Goal: Information Seeking & Learning: Learn about a topic

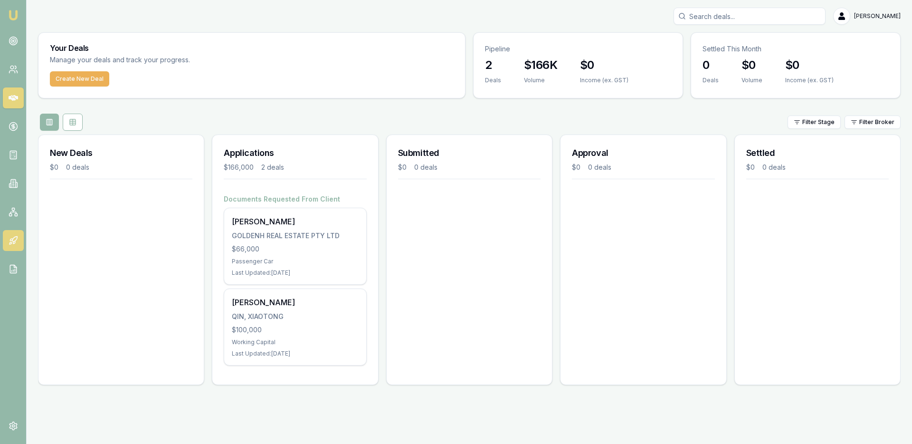
click at [15, 244] on icon at bounding box center [13, 240] width 9 height 9
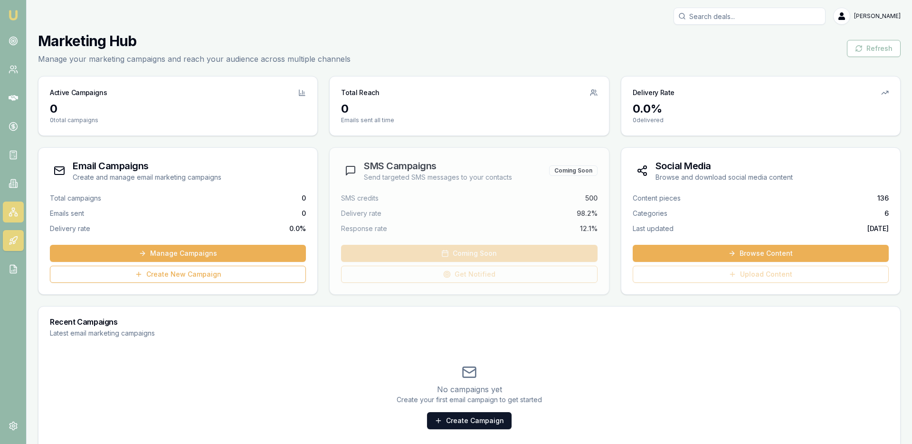
click at [14, 214] on icon at bounding box center [13, 211] width 9 height 9
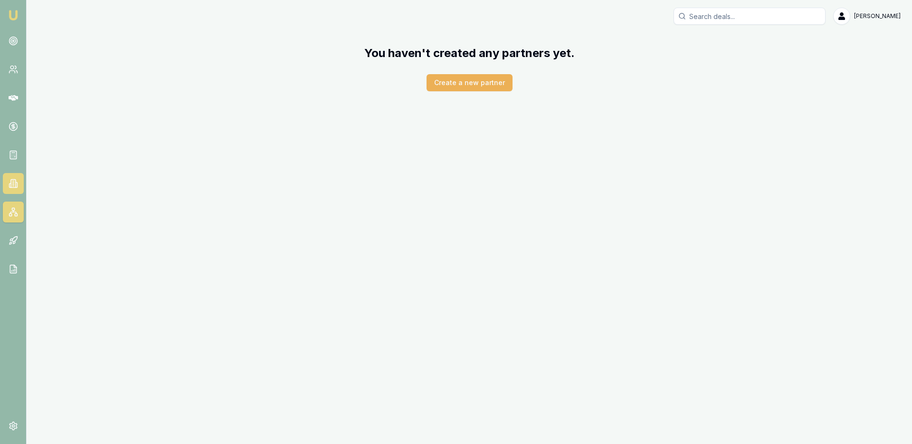
click at [16, 180] on icon at bounding box center [13, 184] width 5 height 8
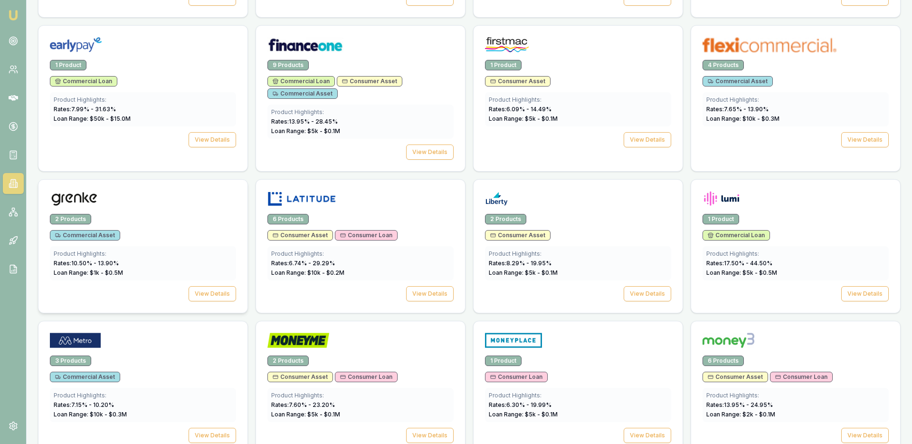
scroll to position [749, 0]
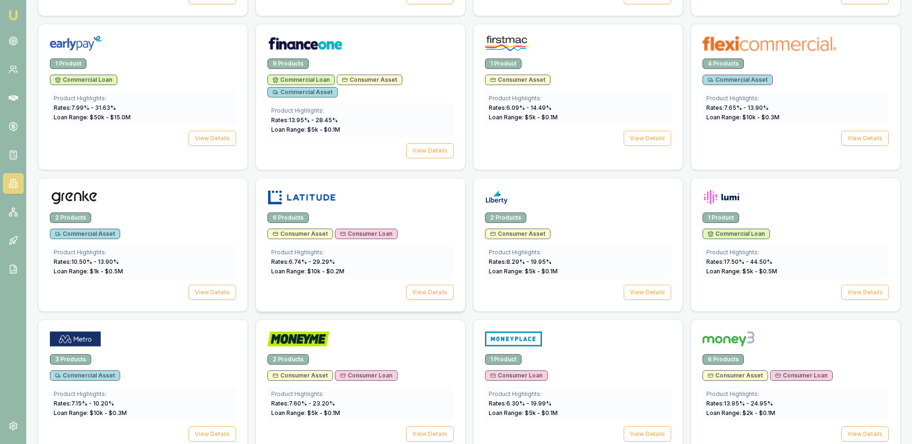
click at [411, 219] on div "6 Products" at bounding box center [360, 217] width 186 height 10
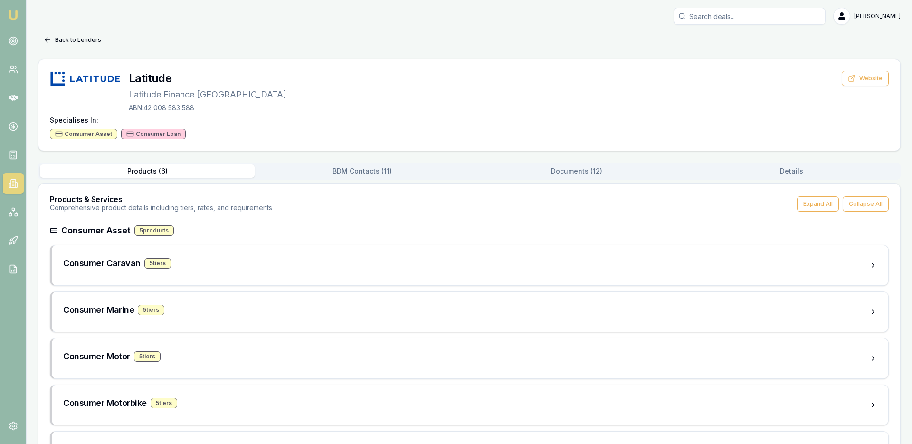
scroll to position [8, 0]
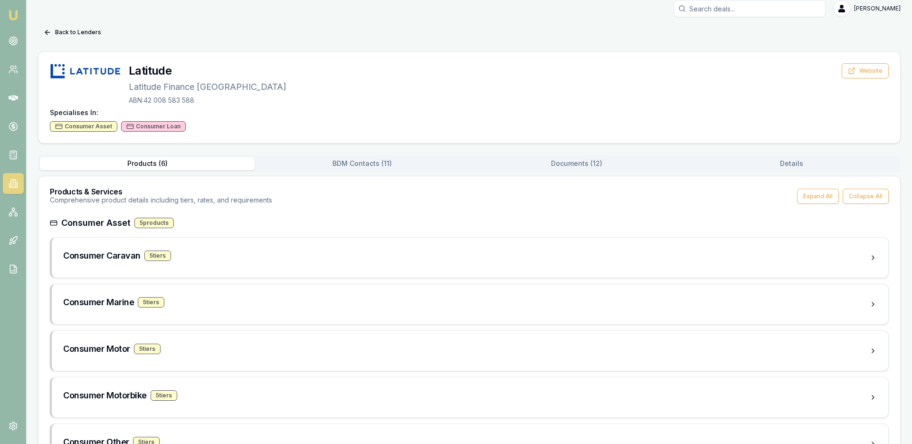
click at [363, 231] on div "Consumer Asset 5 products Consumer Caravan 5 tier s Consumer Marine 5 tier s Co…" at bounding box center [469, 340] width 839 height 248
click at [343, 251] on div "Consumer Caravan 5 tier s" at bounding box center [466, 255] width 806 height 13
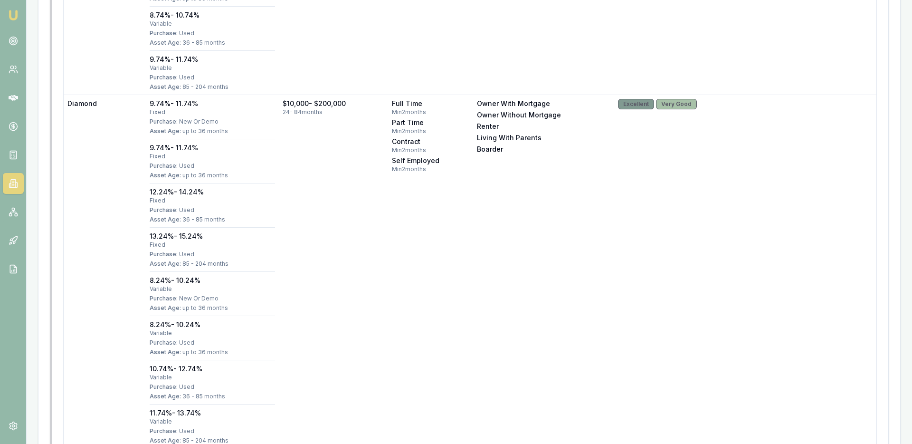
scroll to position [662, 0]
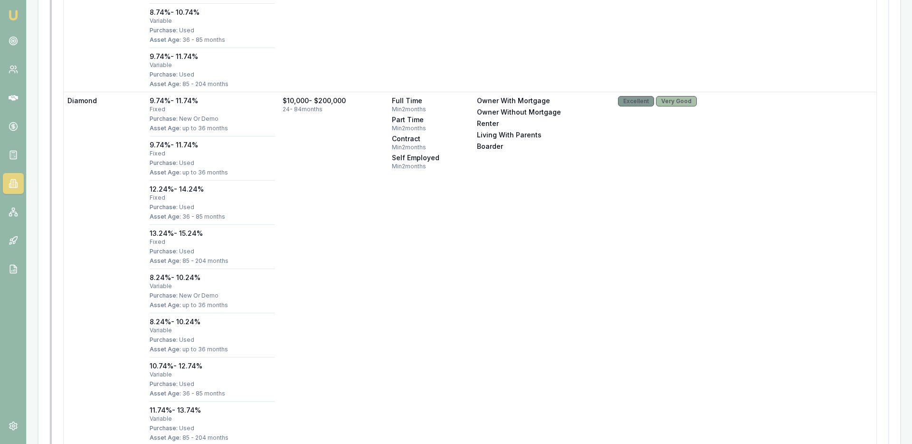
click at [17, 187] on icon at bounding box center [13, 183] width 9 height 9
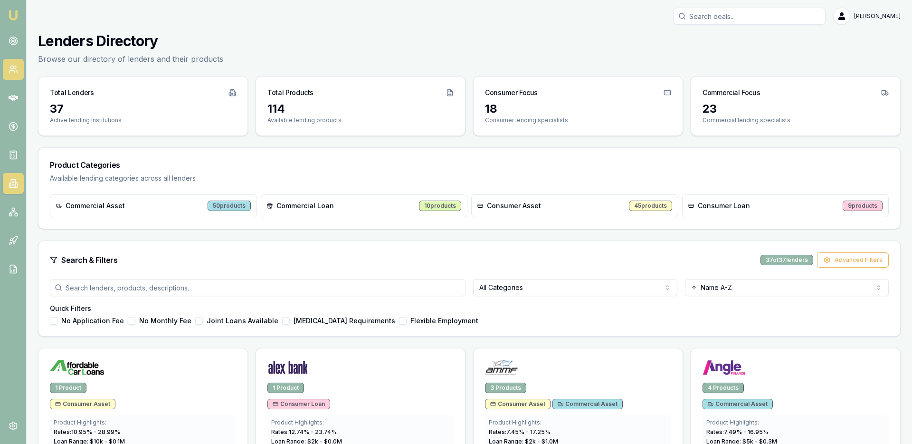
click at [12, 65] on icon at bounding box center [13, 69] width 9 height 9
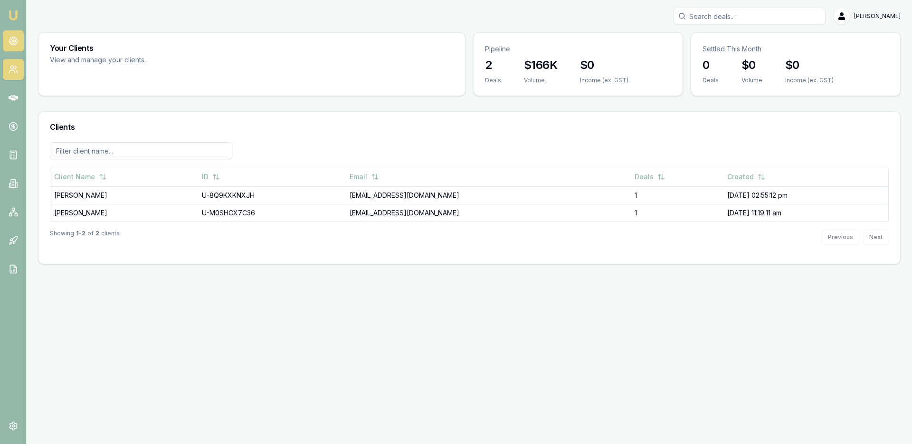
click at [16, 38] on circle at bounding box center [13, 41] width 8 height 8
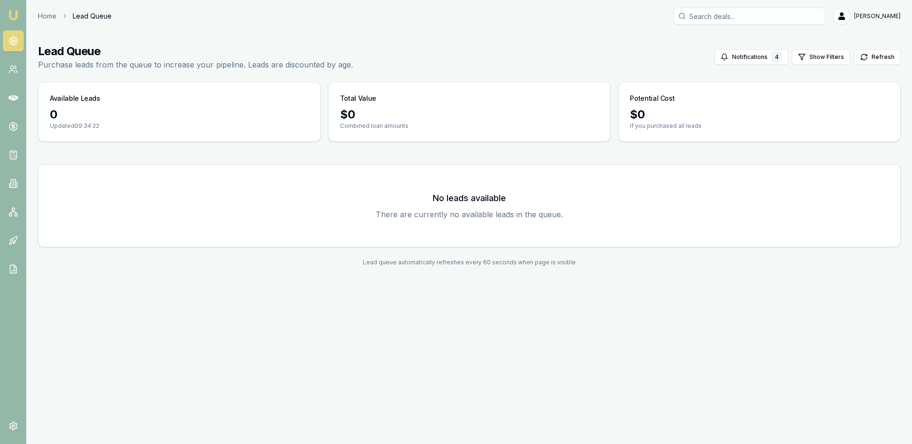
click at [11, 14] on img at bounding box center [13, 14] width 11 height 11
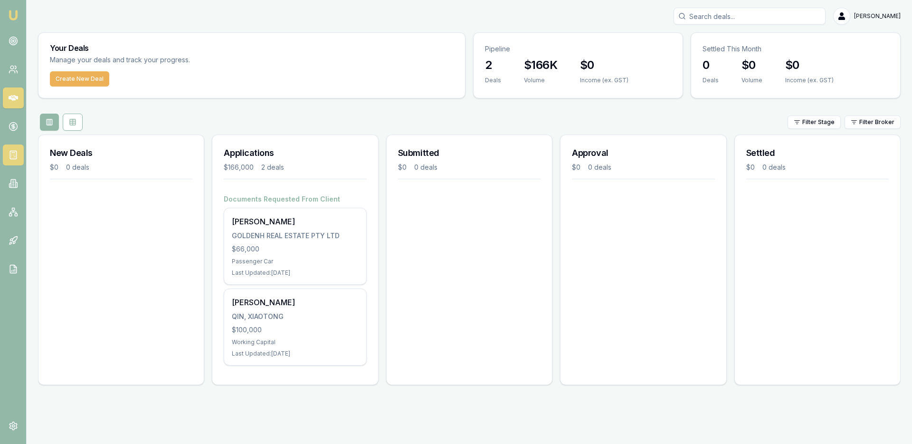
click at [13, 161] on link at bounding box center [13, 154] width 21 height 21
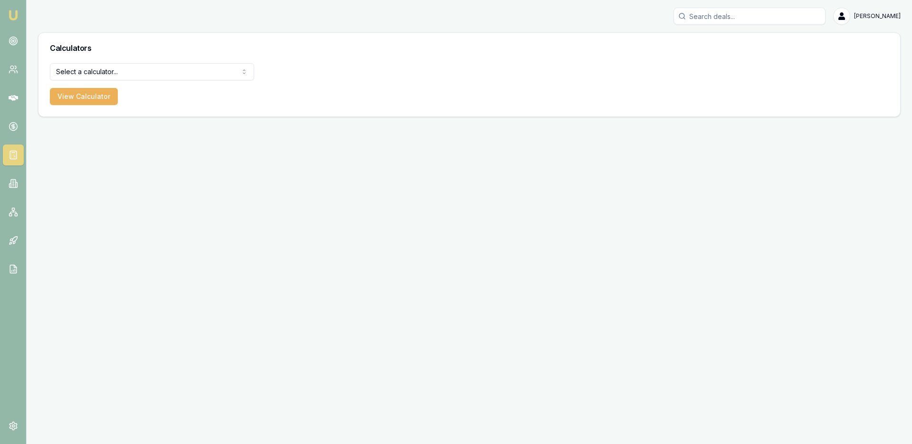
click at [95, 77] on body "Emu Broker [PERSON_NAME] Toggle Menu Calculators Select a calculator... Finance…" at bounding box center [456, 222] width 912 height 444
click at [93, 95] on button "View Calculator" at bounding box center [84, 96] width 68 height 17
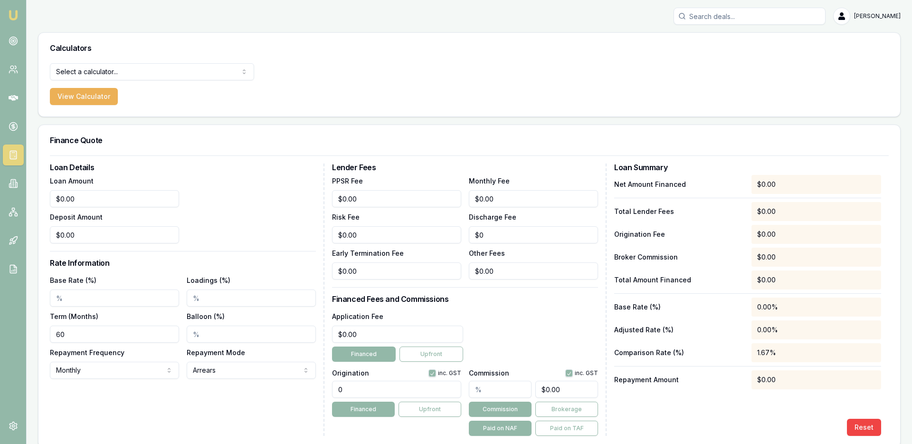
scroll to position [11, 0]
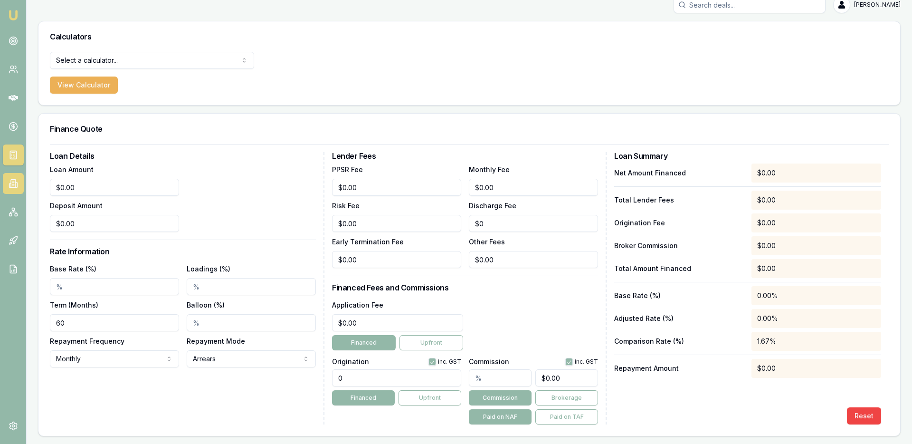
click at [19, 180] on link at bounding box center [13, 183] width 21 height 21
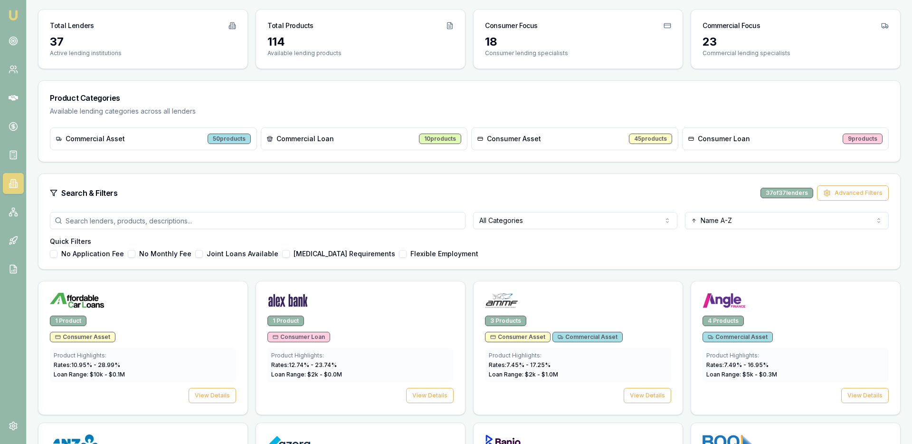
scroll to position [92, 0]
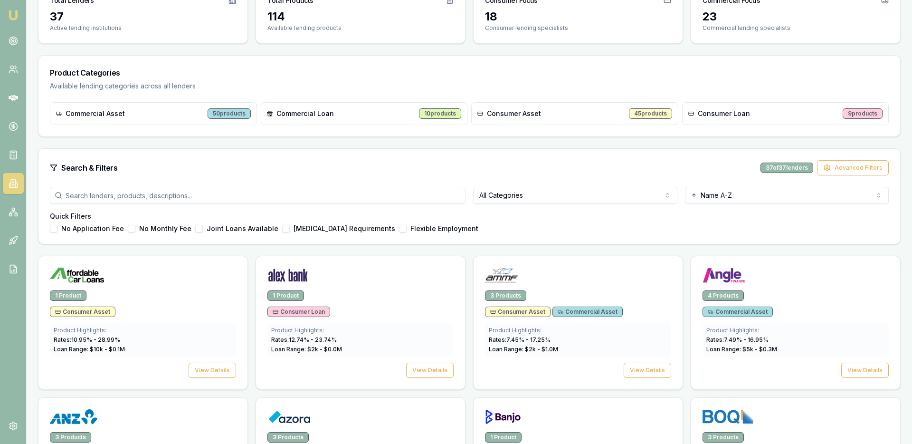
click at [540, 120] on div "Consumer Asset 45 products" at bounding box center [574, 113] width 207 height 23
click at [519, 114] on span "Consumer Asset" at bounding box center [514, 113] width 54 height 9
click at [638, 113] on div "45 products" at bounding box center [650, 113] width 43 height 10
click at [286, 201] on input "search" at bounding box center [258, 195] width 416 height 17
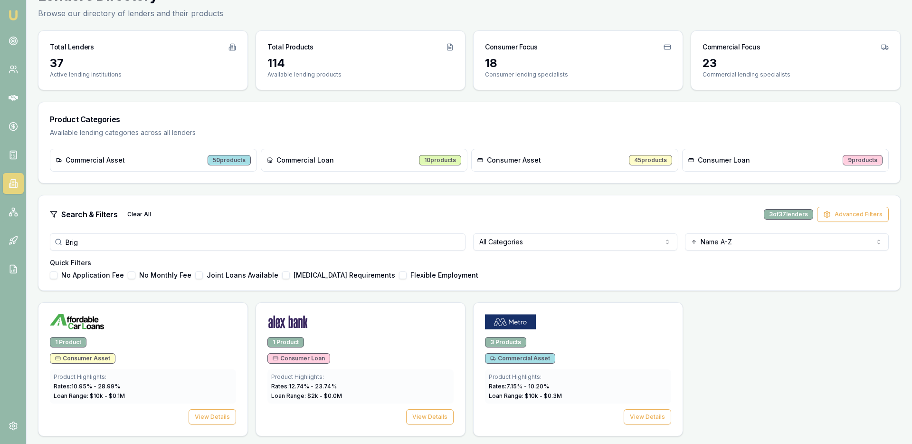
scroll to position [19, 0]
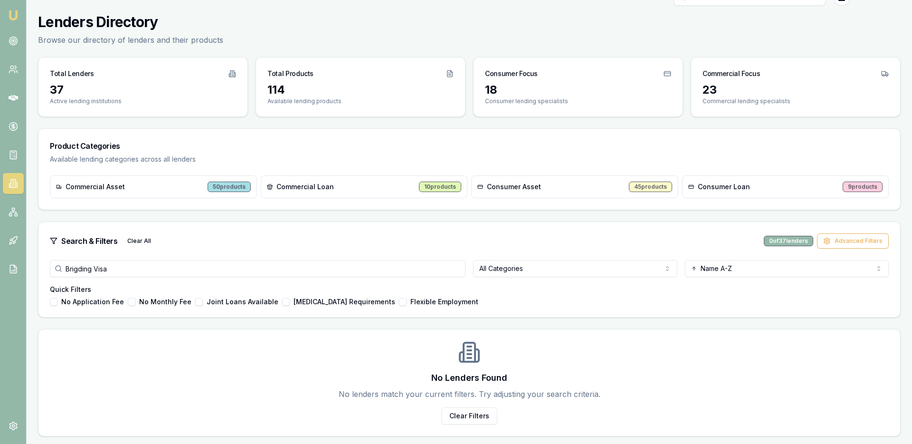
click at [81, 268] on input "Brigding Visa" at bounding box center [258, 268] width 416 height 17
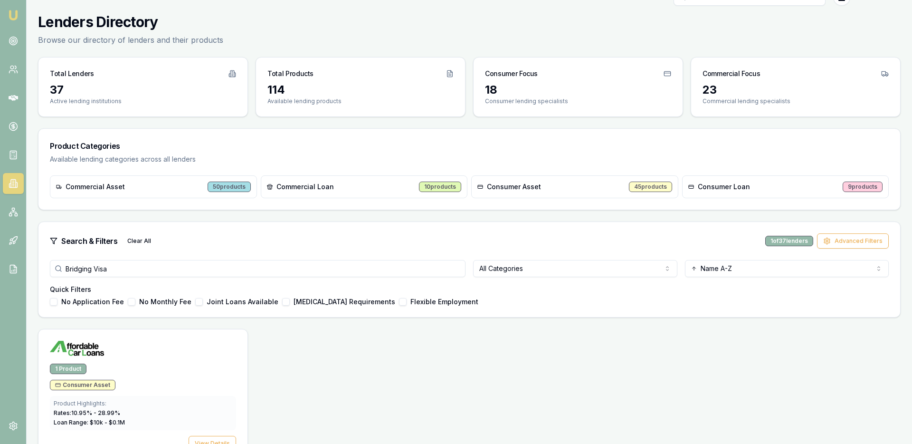
scroll to position [46, 0]
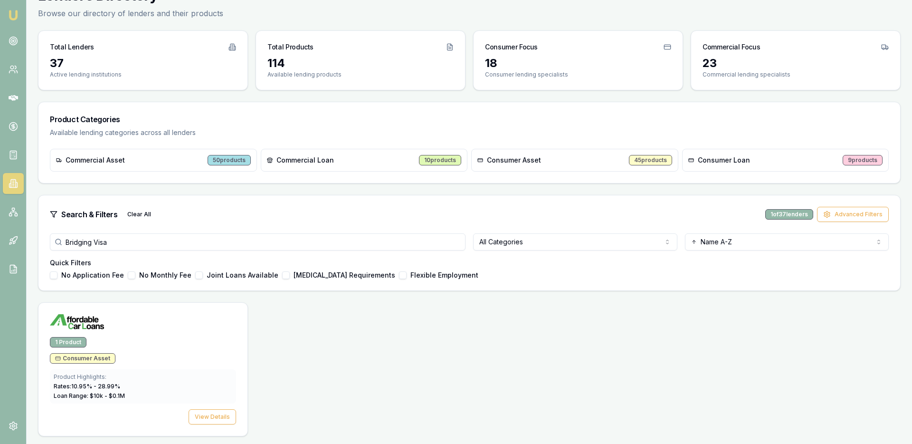
type input "Bridging Visa"
click at [218, 418] on button "View Details" at bounding box center [212, 416] width 47 height 15
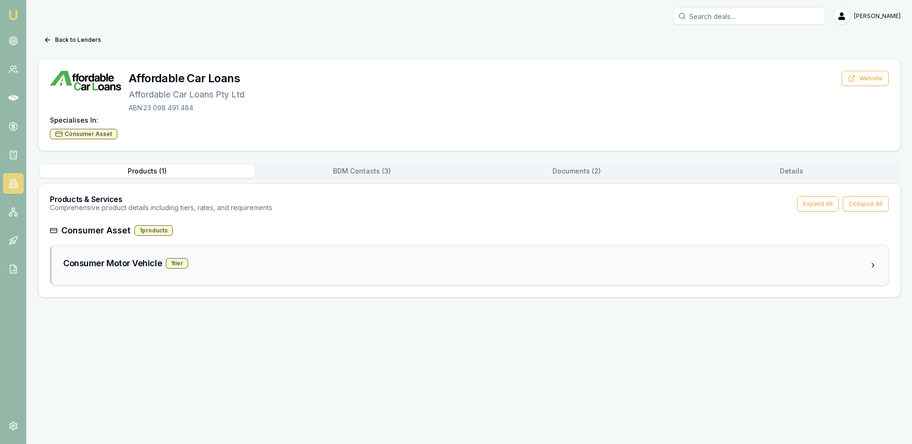
click at [138, 272] on div "Consumer Motor Vehicle 1 tier" at bounding box center [466, 264] width 806 height 17
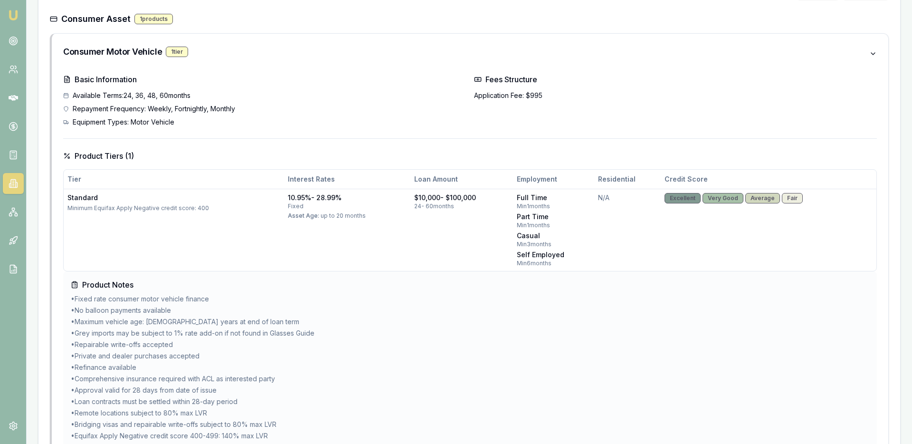
scroll to position [216, 0]
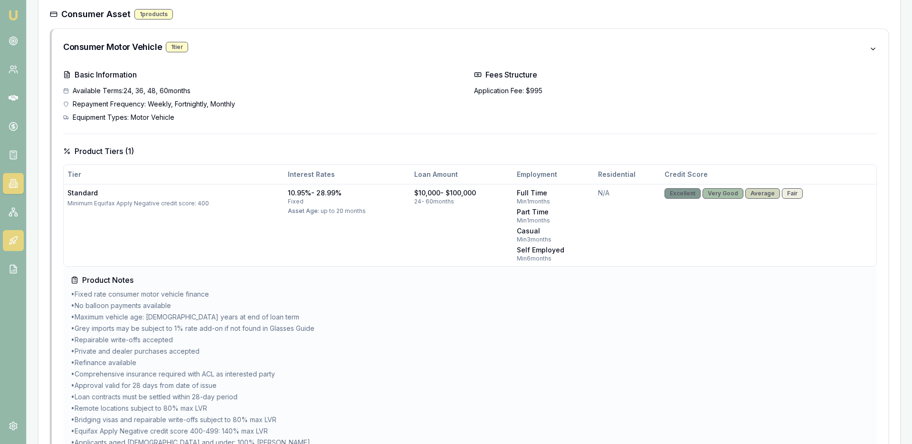
click at [13, 239] on icon at bounding box center [13, 240] width 9 height 9
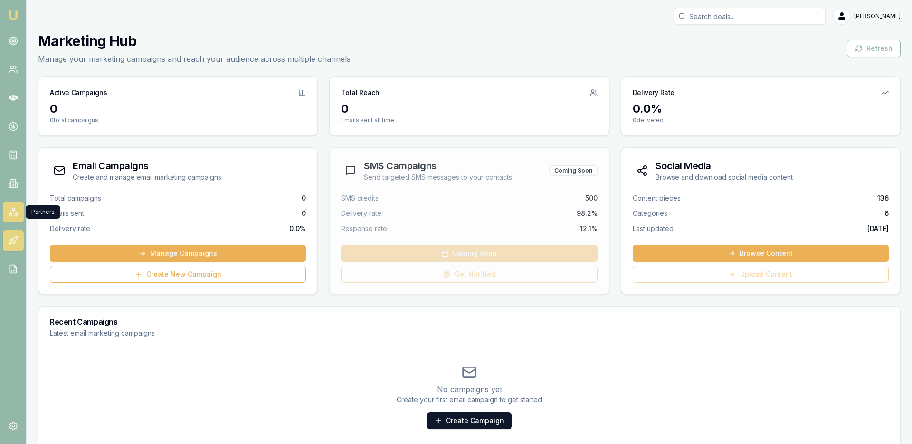
click at [14, 206] on link at bounding box center [13, 211] width 21 height 21
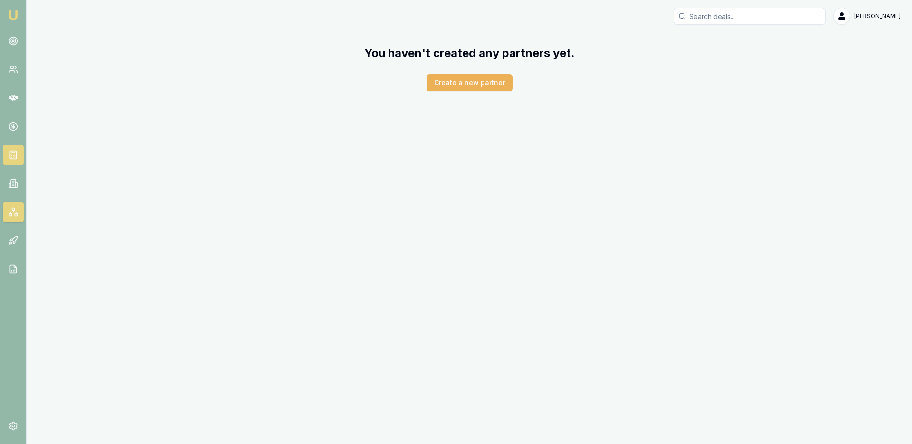
click at [10, 148] on link at bounding box center [13, 154] width 21 height 21
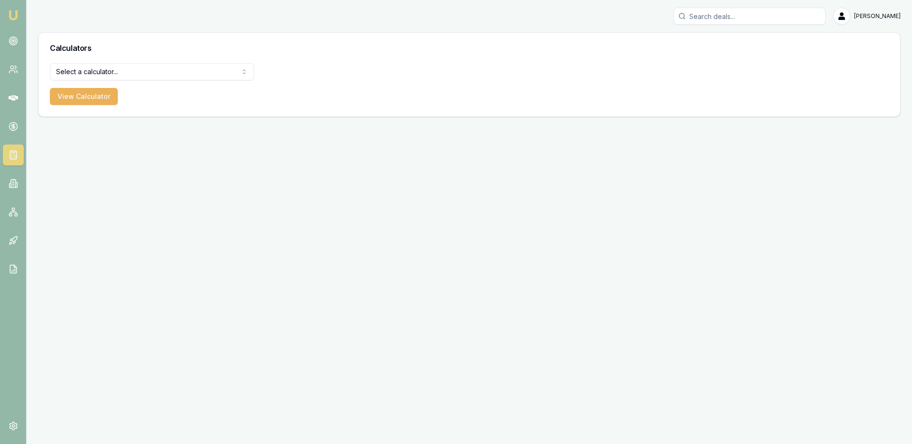
click at [17, 172] on nav "Emu Broker" at bounding box center [13, 143] width 26 height 287
click at [11, 190] on link at bounding box center [13, 183] width 21 height 21
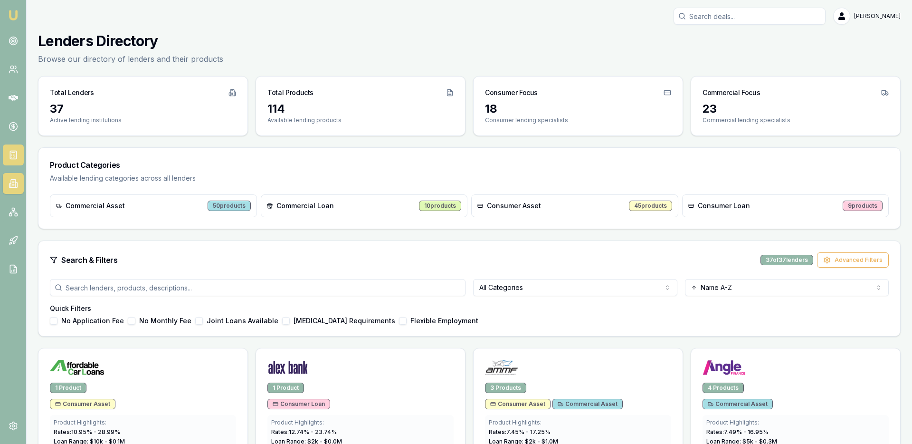
click at [12, 161] on link at bounding box center [13, 154] width 21 height 21
